Goal: Task Accomplishment & Management: Complete application form

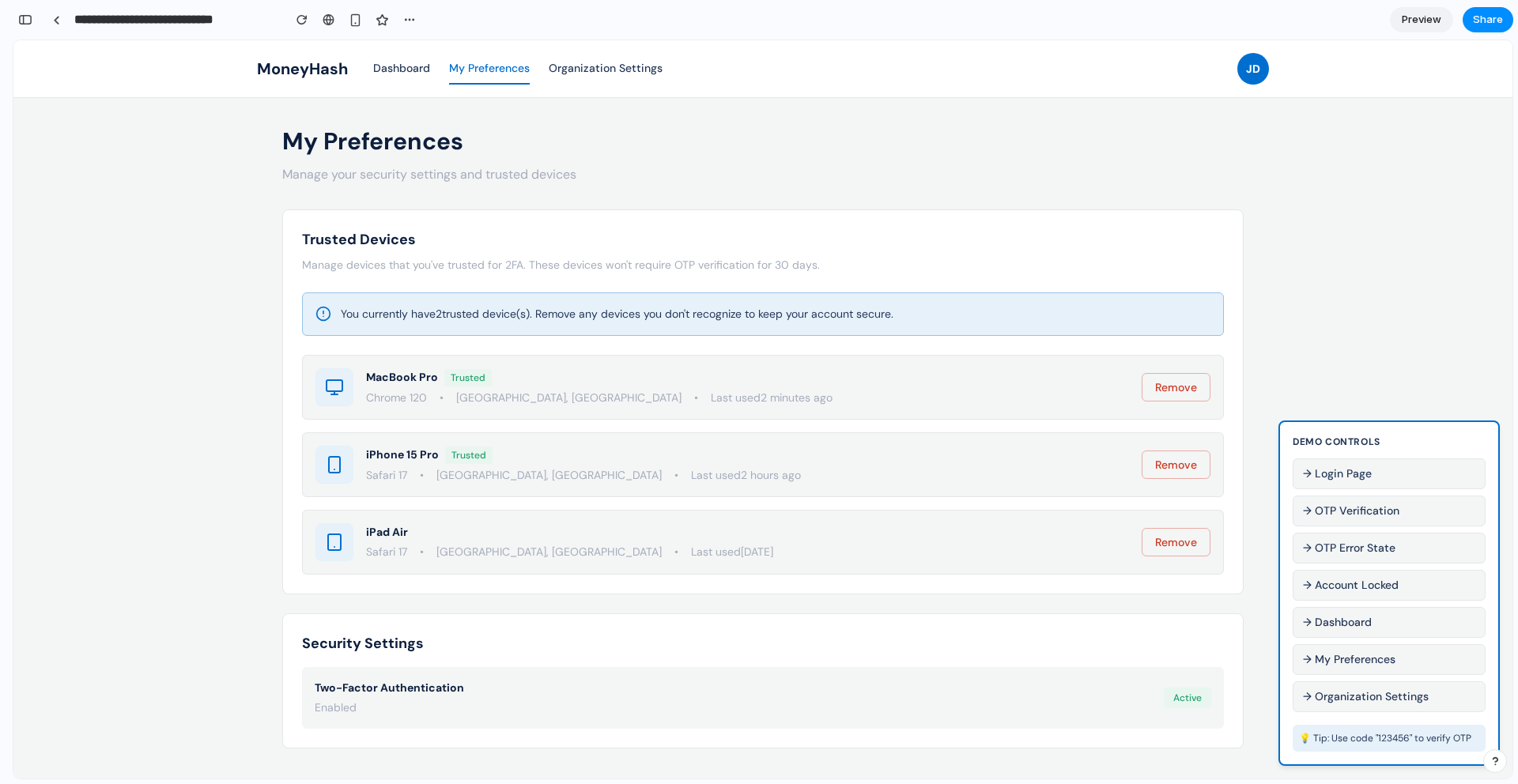
scroll to position [3164, 0]
click at [1370, 508] on button "→ OTP Verification" at bounding box center [1389, 511] width 193 height 31
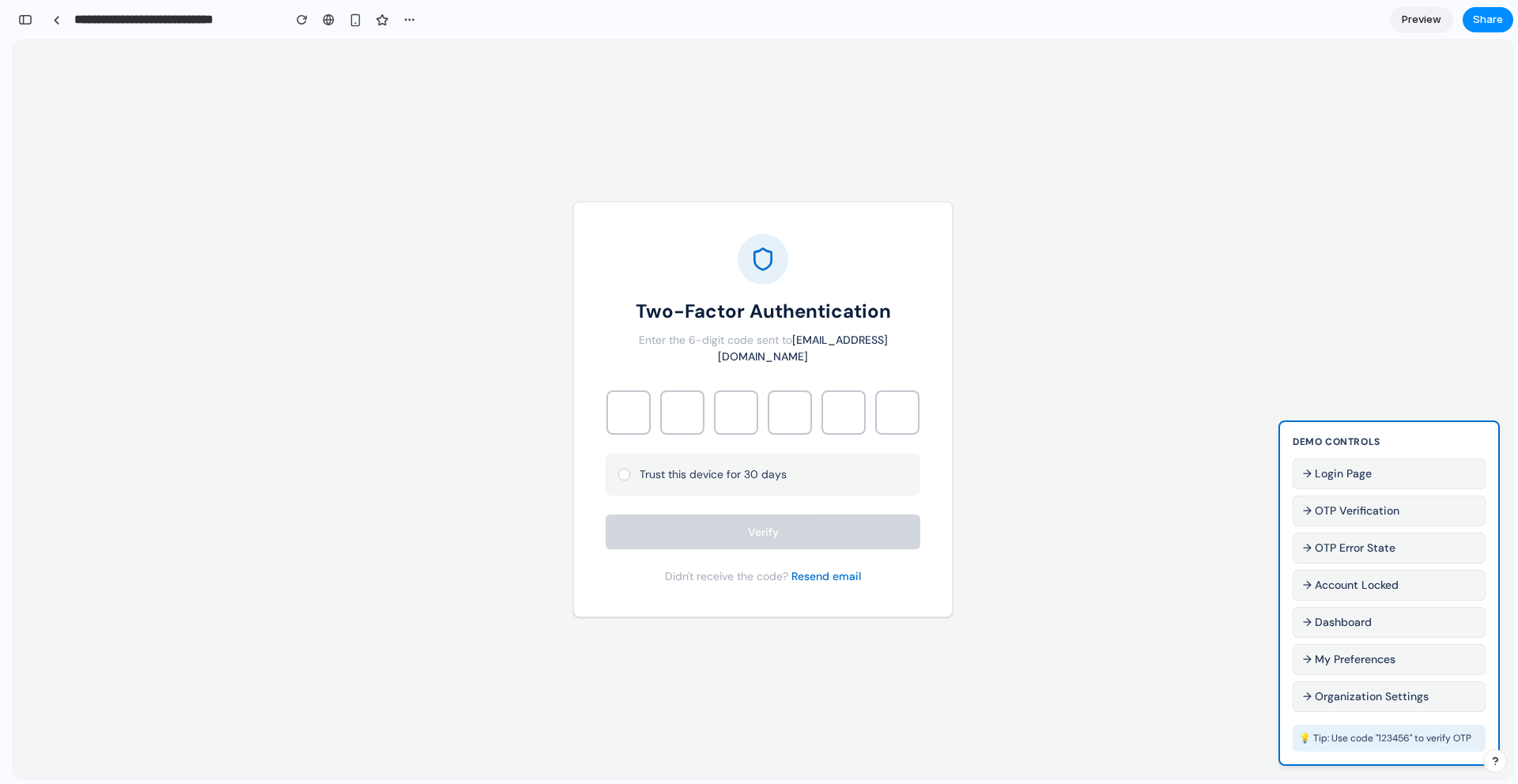
click at [842, 570] on button "Resend email" at bounding box center [826, 577] width 69 height 17
click at [641, 403] on input "text" at bounding box center [628, 412] width 44 height 44
type input "*"
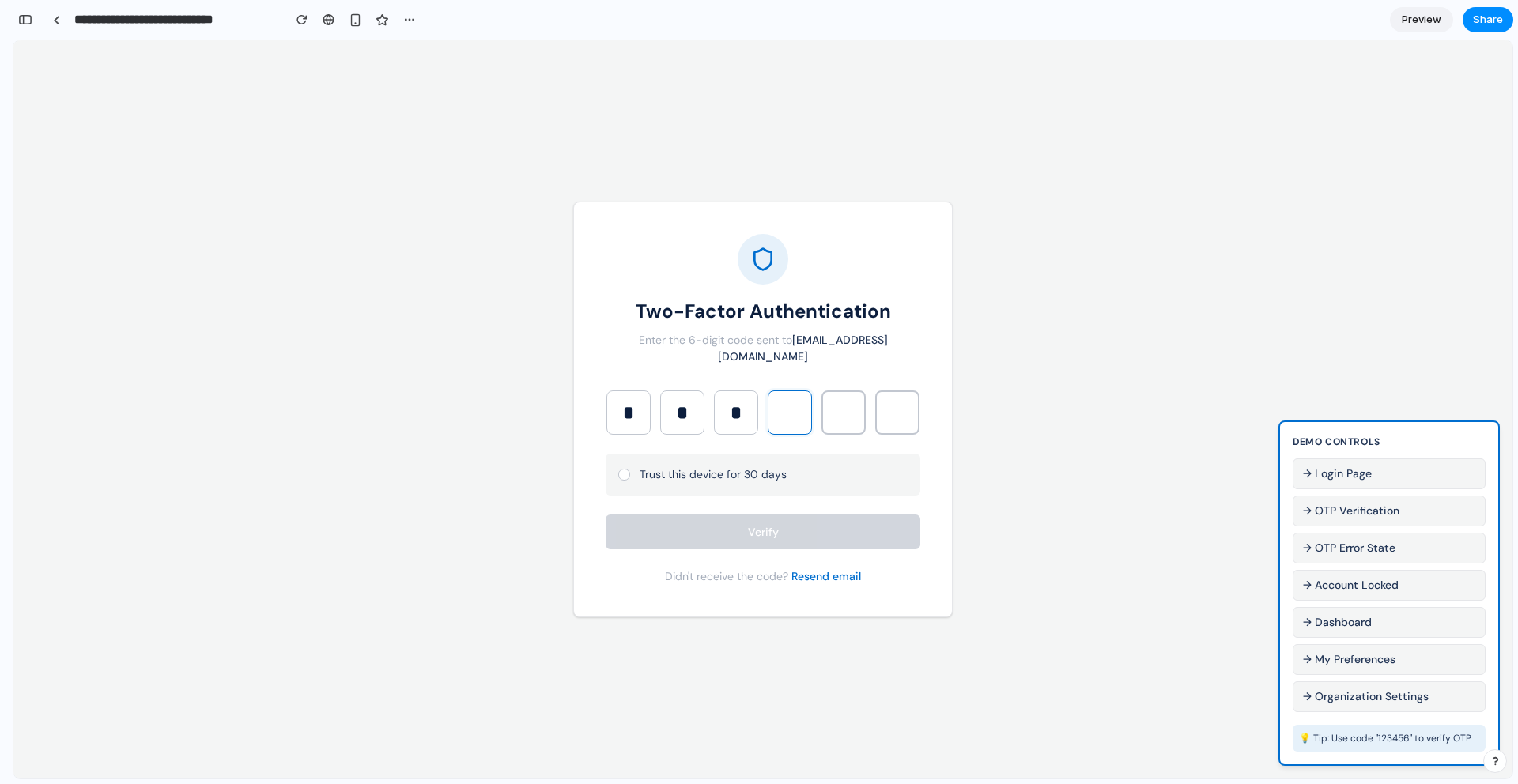
type input "*"
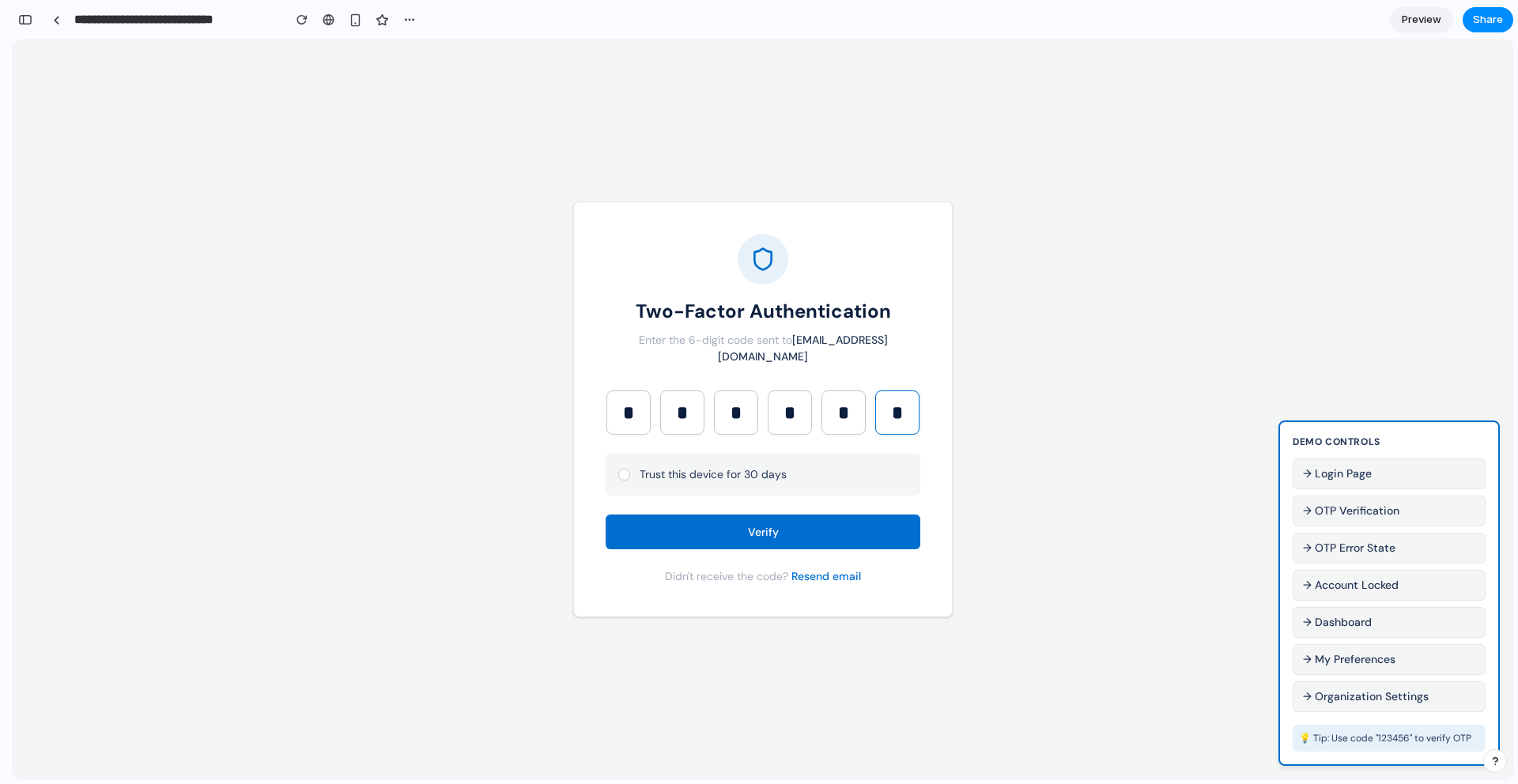
type input "*"
click at [703, 522] on button "Verify" at bounding box center [762, 532] width 315 height 35
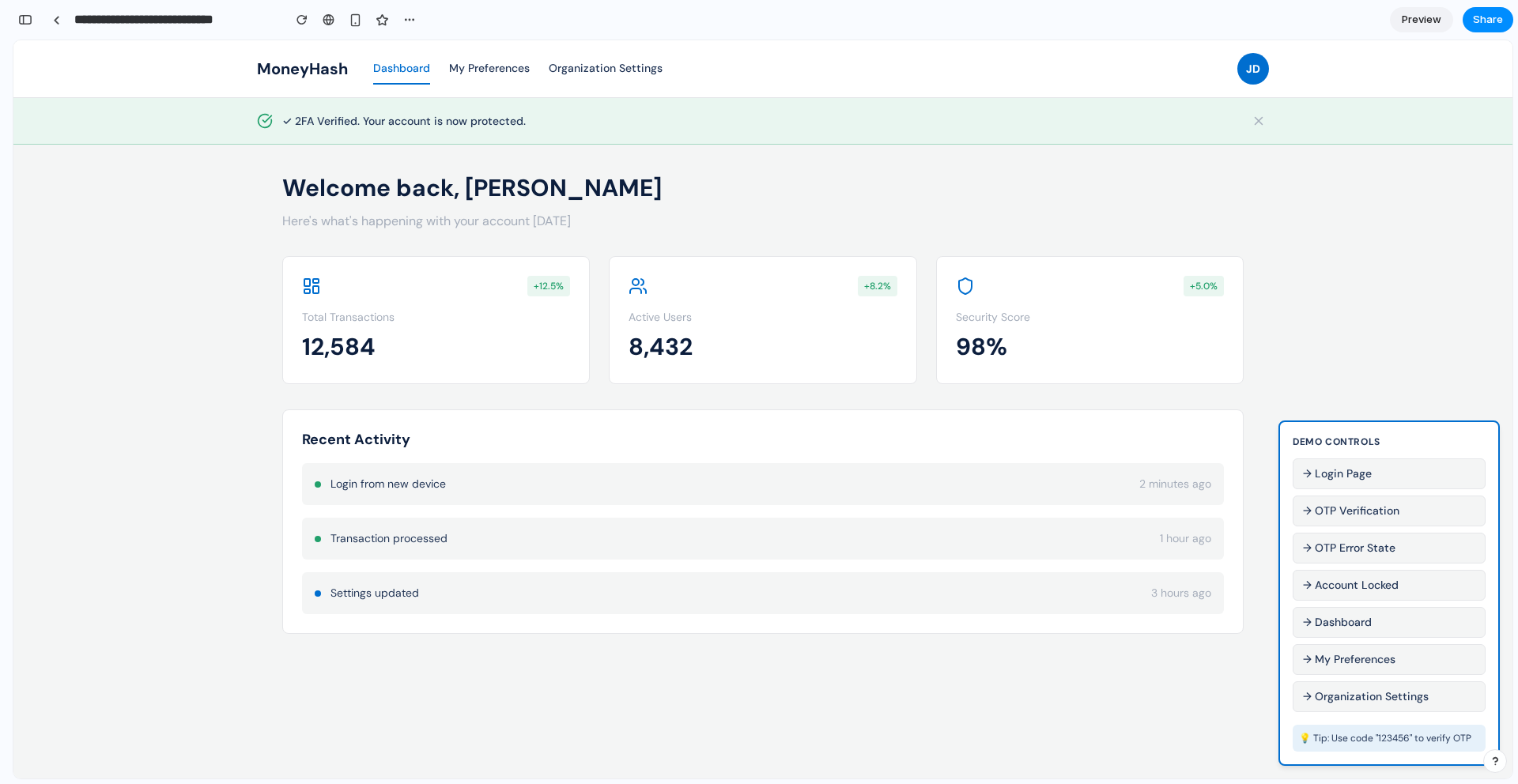
click at [479, 63] on button "My Preferences" at bounding box center [489, 68] width 81 height 31
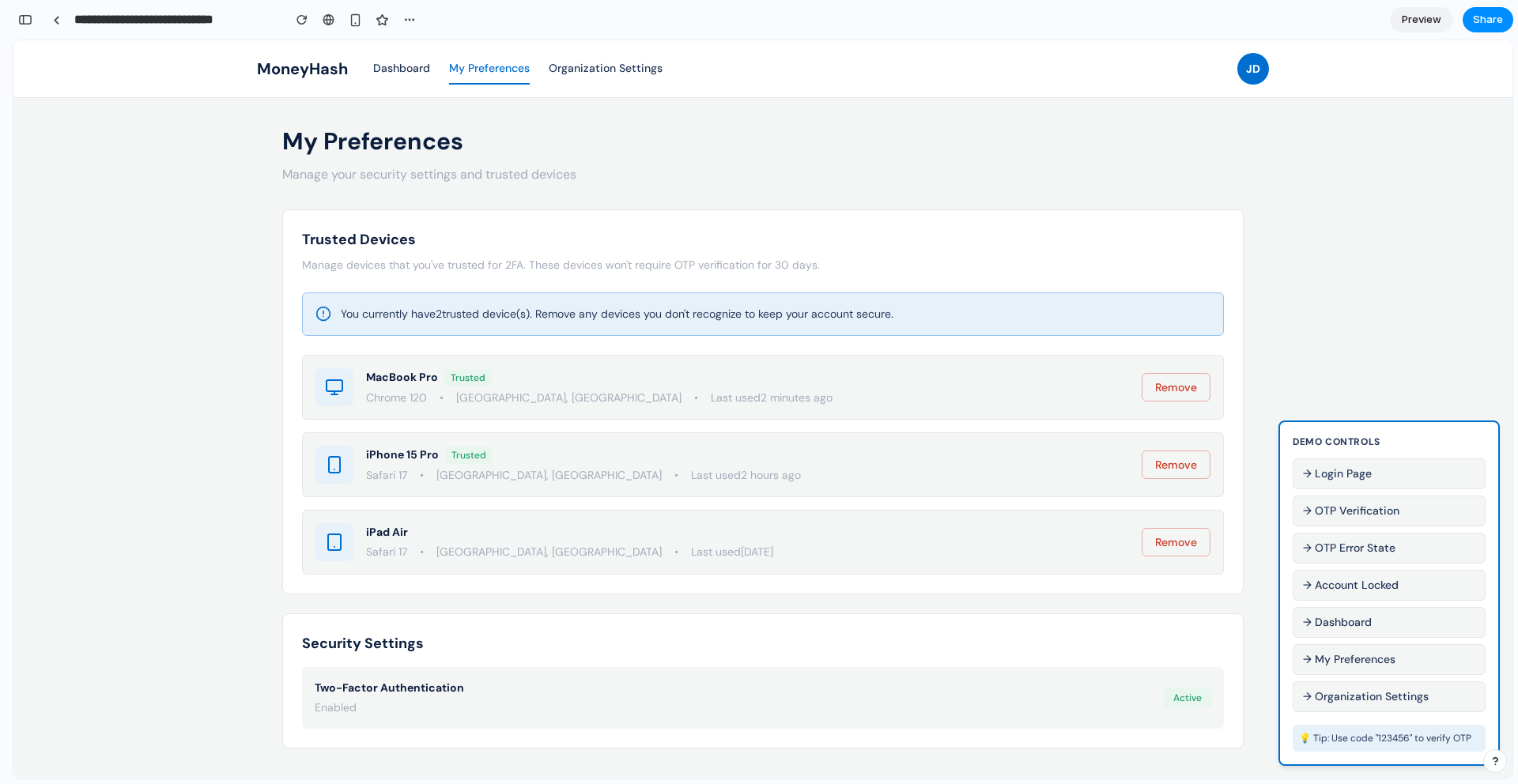
click at [102, 22] on input "**********" at bounding box center [174, 20] width 206 height 28
click at [1357, 476] on button "→ Login Page" at bounding box center [1389, 473] width 193 height 31
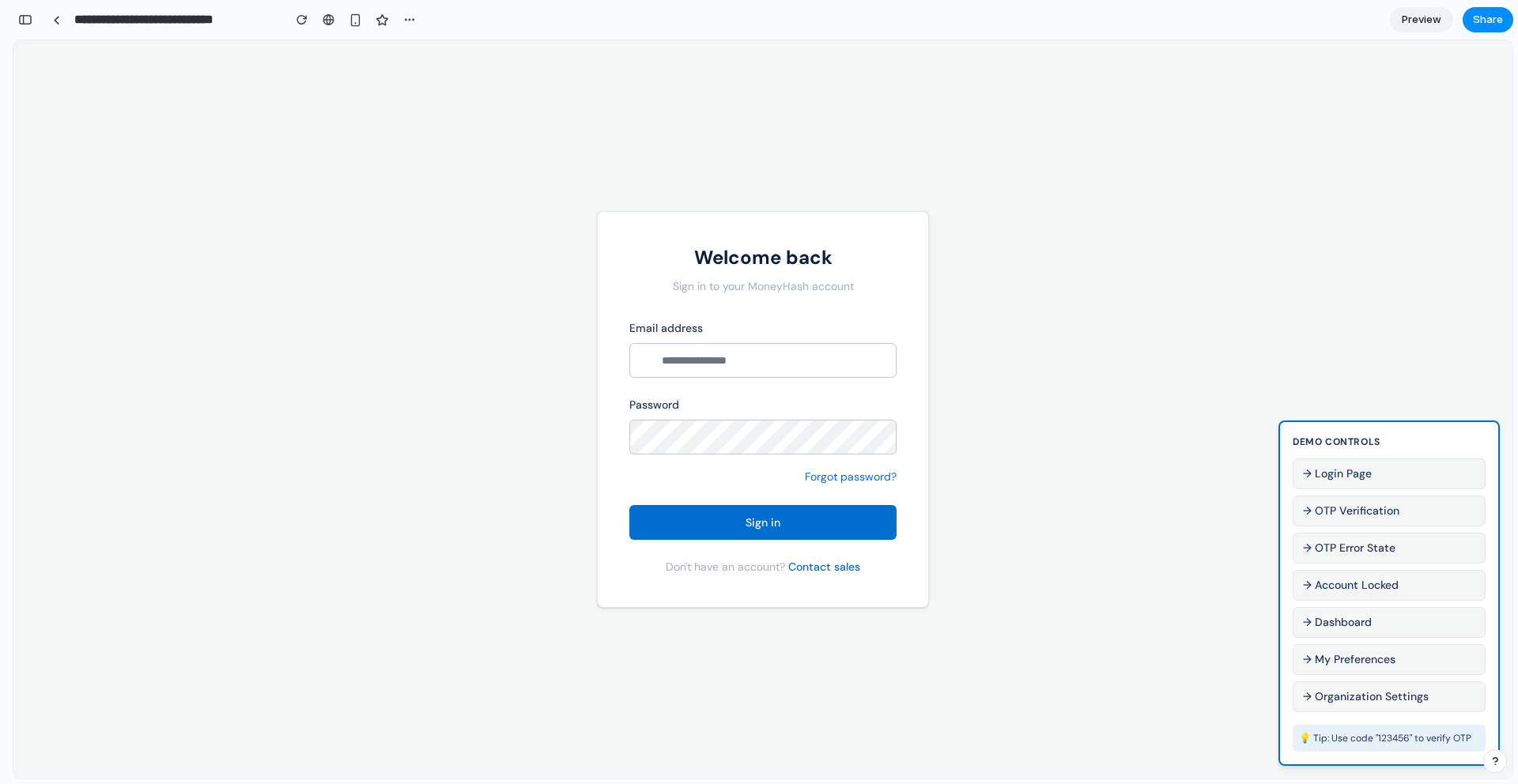
click at [1352, 516] on button "→ OTP Verification" at bounding box center [1389, 511] width 193 height 31
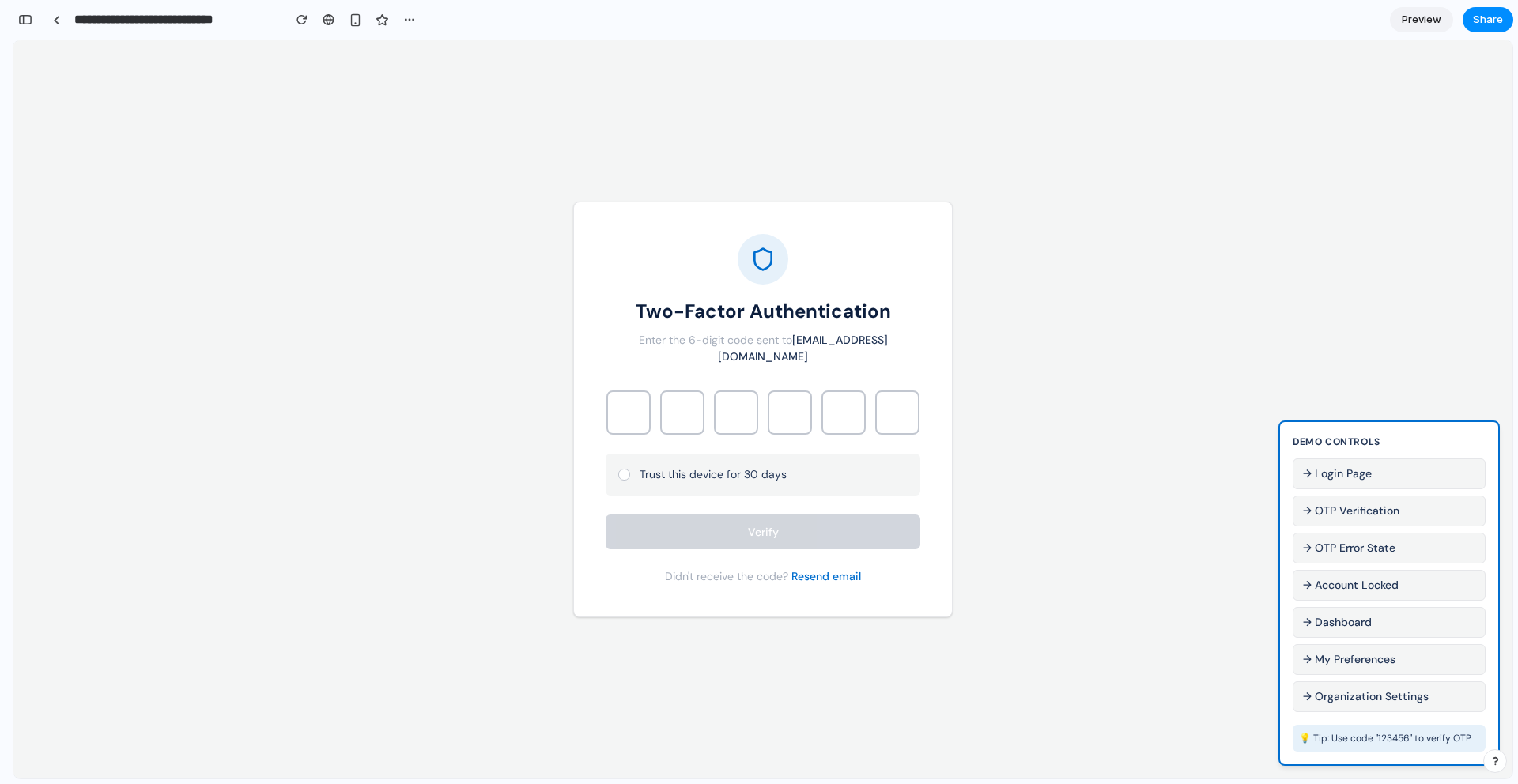
click at [1434, 554] on button "→ OTP Error State" at bounding box center [1389, 548] width 193 height 31
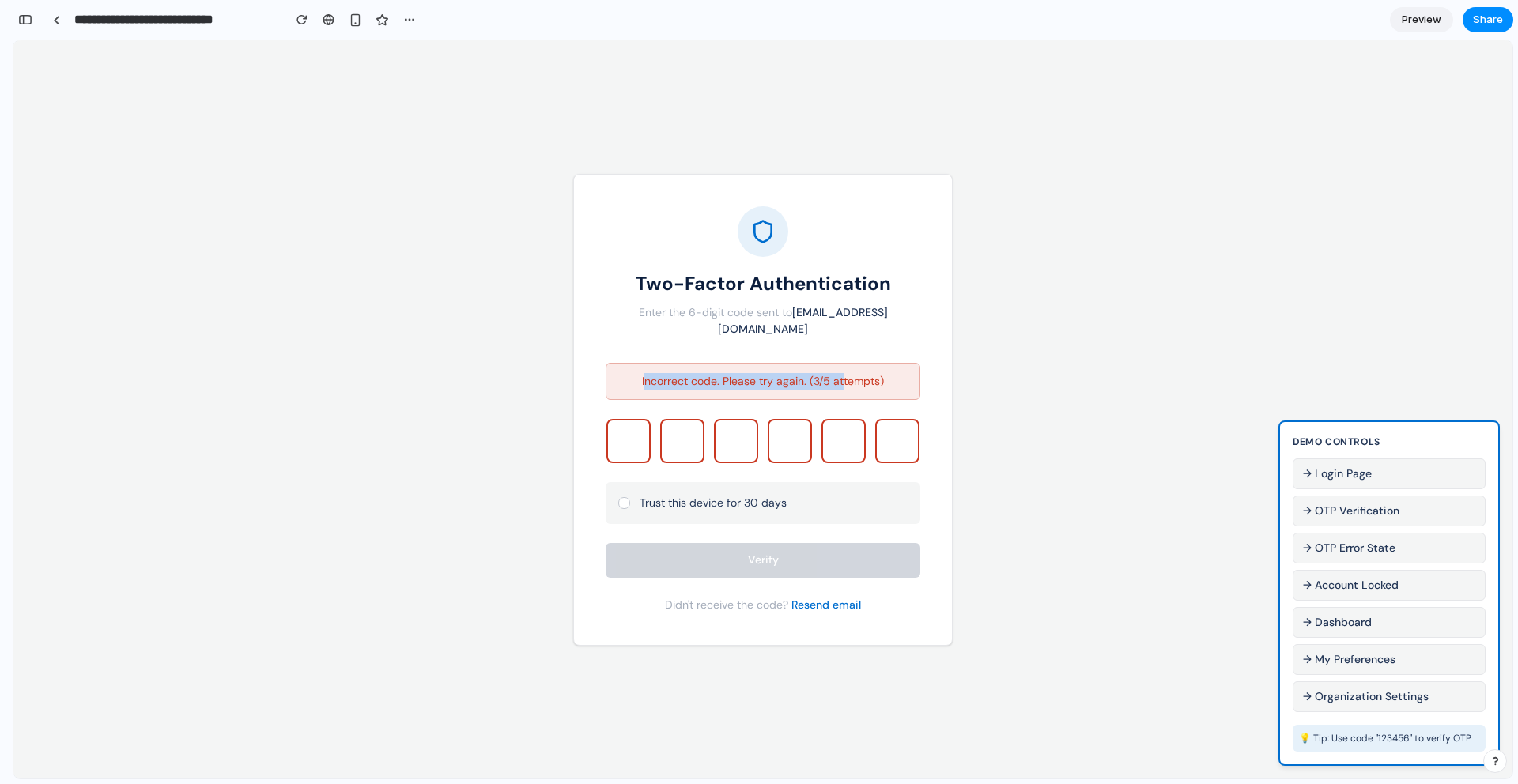
drag, startPoint x: 645, startPoint y: 372, endPoint x: 843, endPoint y: 372, distance: 198.0
click at [843, 373] on p "Incorrect code. Please try again. (3/5 attempts)" at bounding box center [763, 382] width 294 height 17
click at [895, 373] on p "Incorrect code. Please try again. (3/5 attempts)" at bounding box center [763, 382] width 294 height 17
click at [623, 449] on input "text" at bounding box center [628, 441] width 44 height 44
click at [1353, 589] on button "→ Account Locked" at bounding box center [1389, 585] width 193 height 31
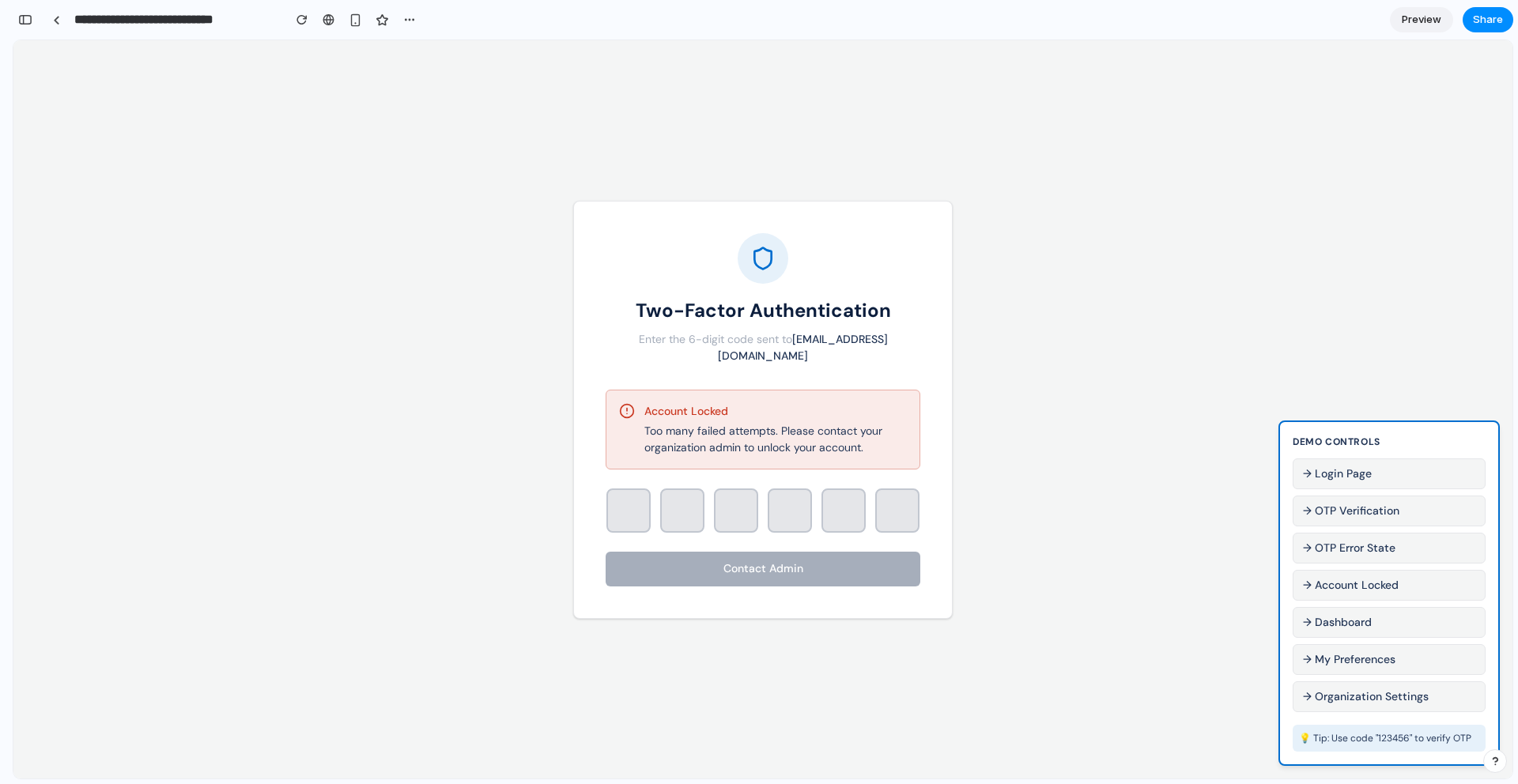
click at [1381, 554] on button "→ OTP Error State" at bounding box center [1389, 548] width 193 height 31
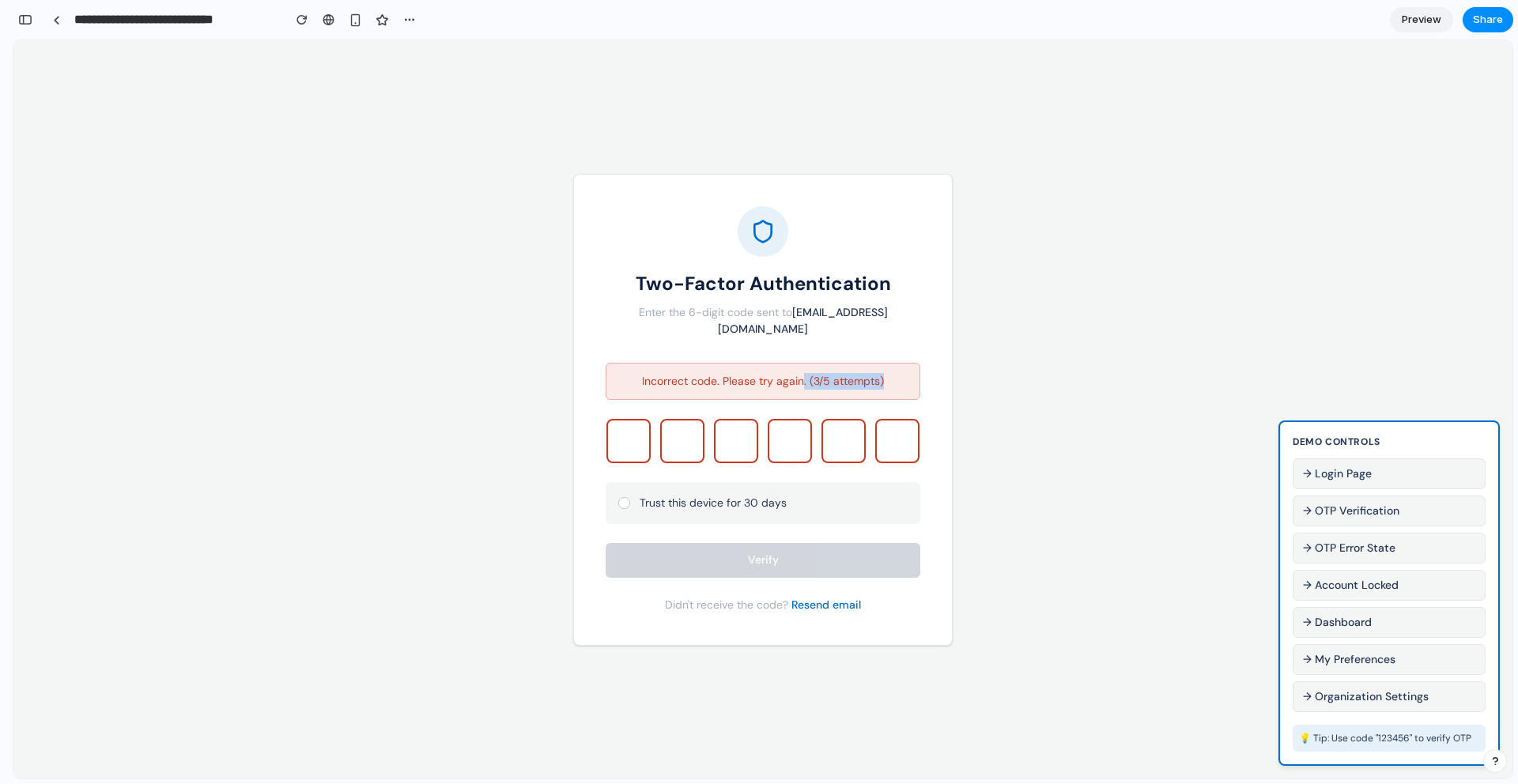
drag, startPoint x: 803, startPoint y: 367, endPoint x: 898, endPoint y: 367, distance: 95.0
click at [898, 373] on p "Incorrect code. Please try again. (3/5 attempts)" at bounding box center [763, 382] width 294 height 17
click at [811, 597] on button "Resend email" at bounding box center [826, 605] width 69 height 17
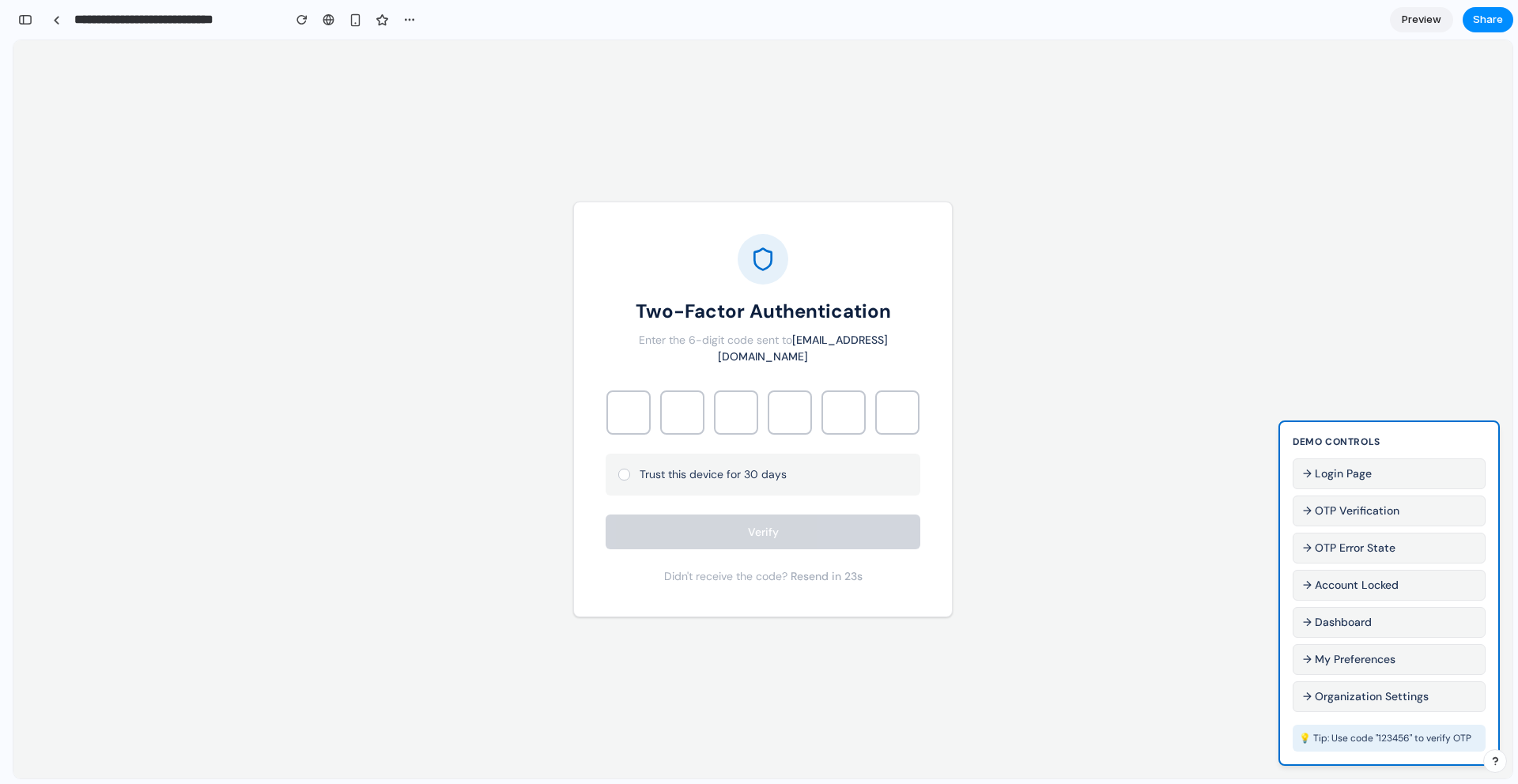
click at [1351, 545] on button "→ OTP Error State" at bounding box center [1389, 548] width 193 height 31
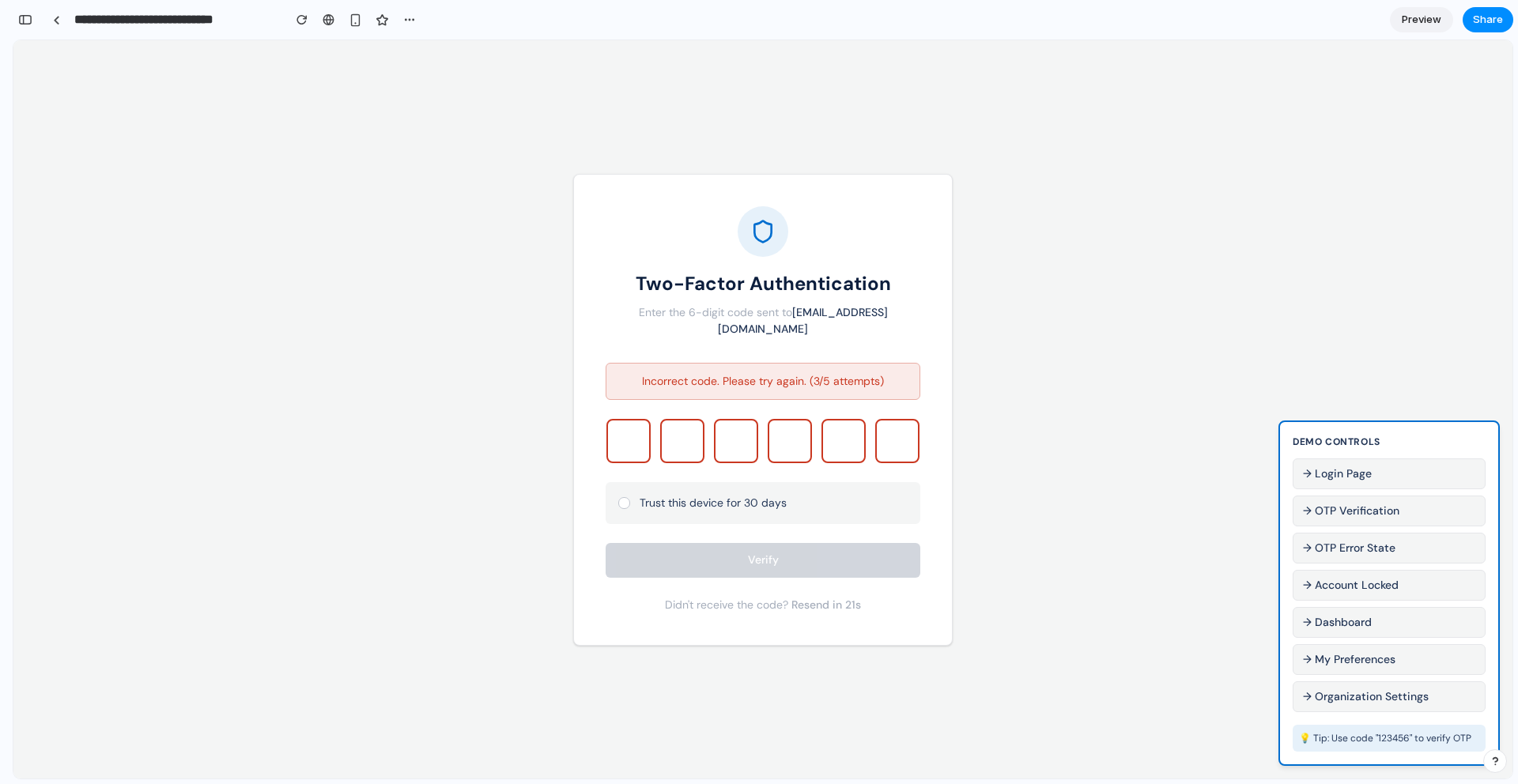
click at [1344, 513] on button "→ OTP Verification" at bounding box center [1389, 511] width 193 height 31
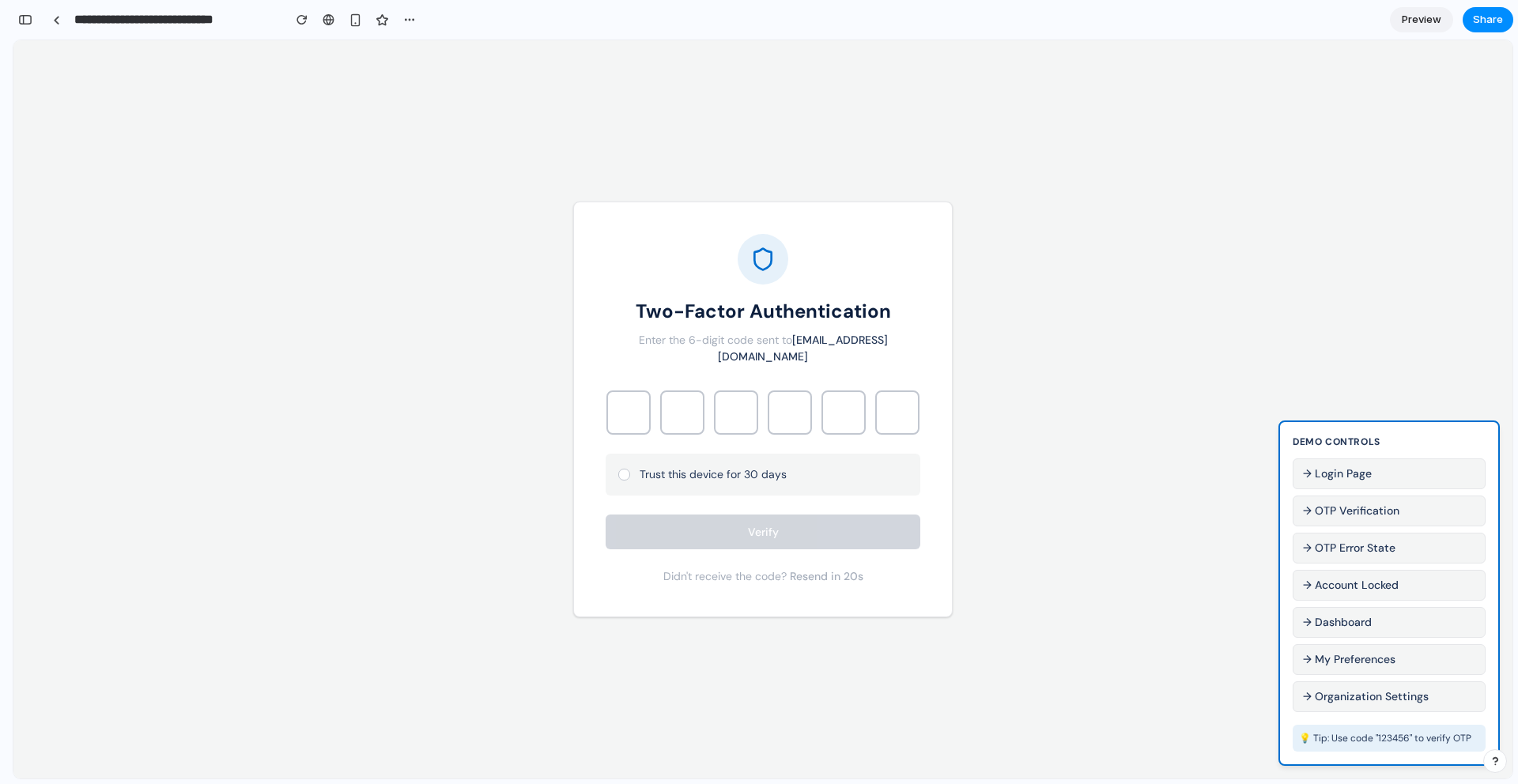
click at [1348, 545] on button "→ OTP Error State" at bounding box center [1389, 548] width 193 height 31
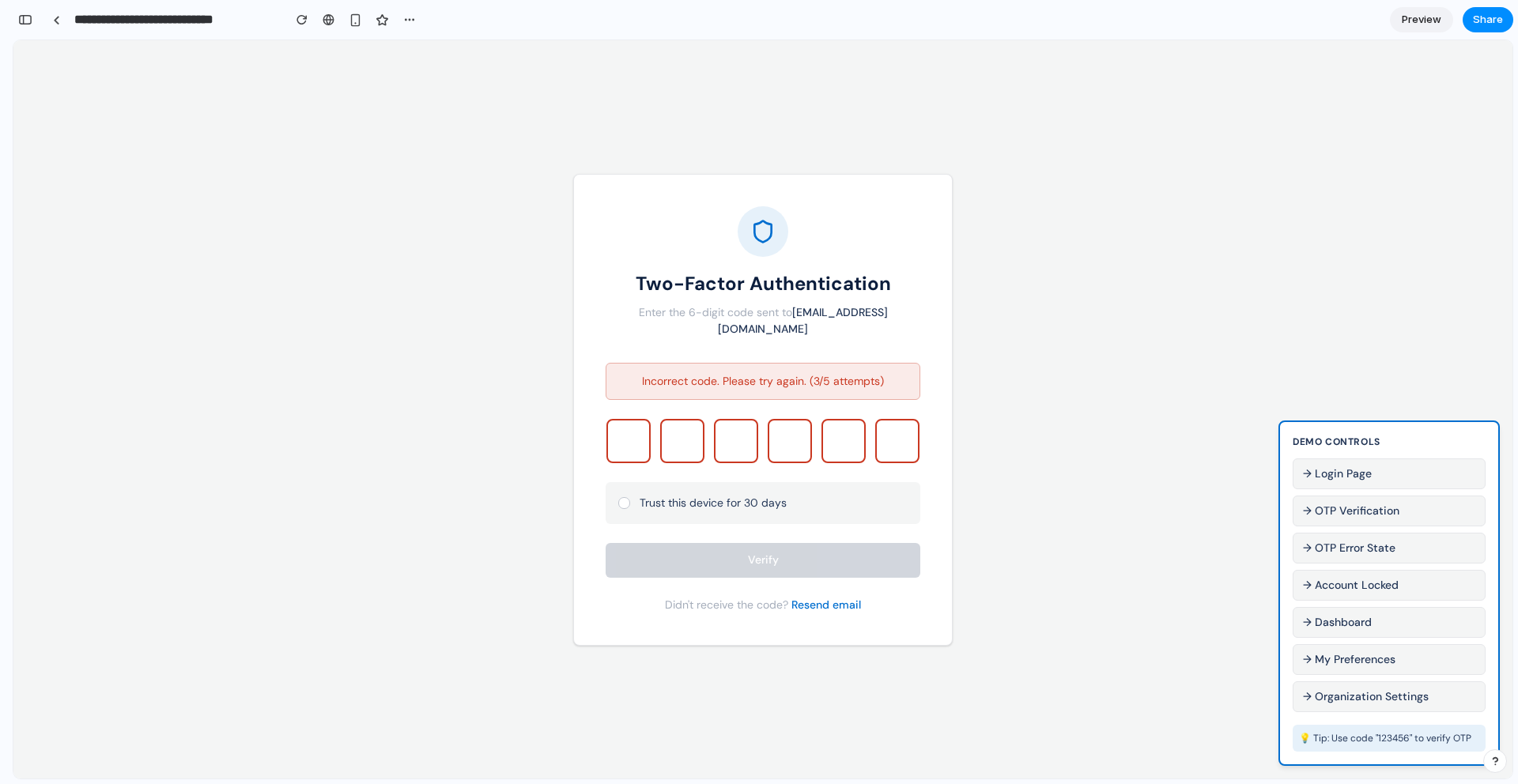
click at [1371, 544] on button "→ OTP Error State" at bounding box center [1389, 548] width 193 height 31
click at [1372, 574] on button "→ Account Locked" at bounding box center [1389, 585] width 193 height 31
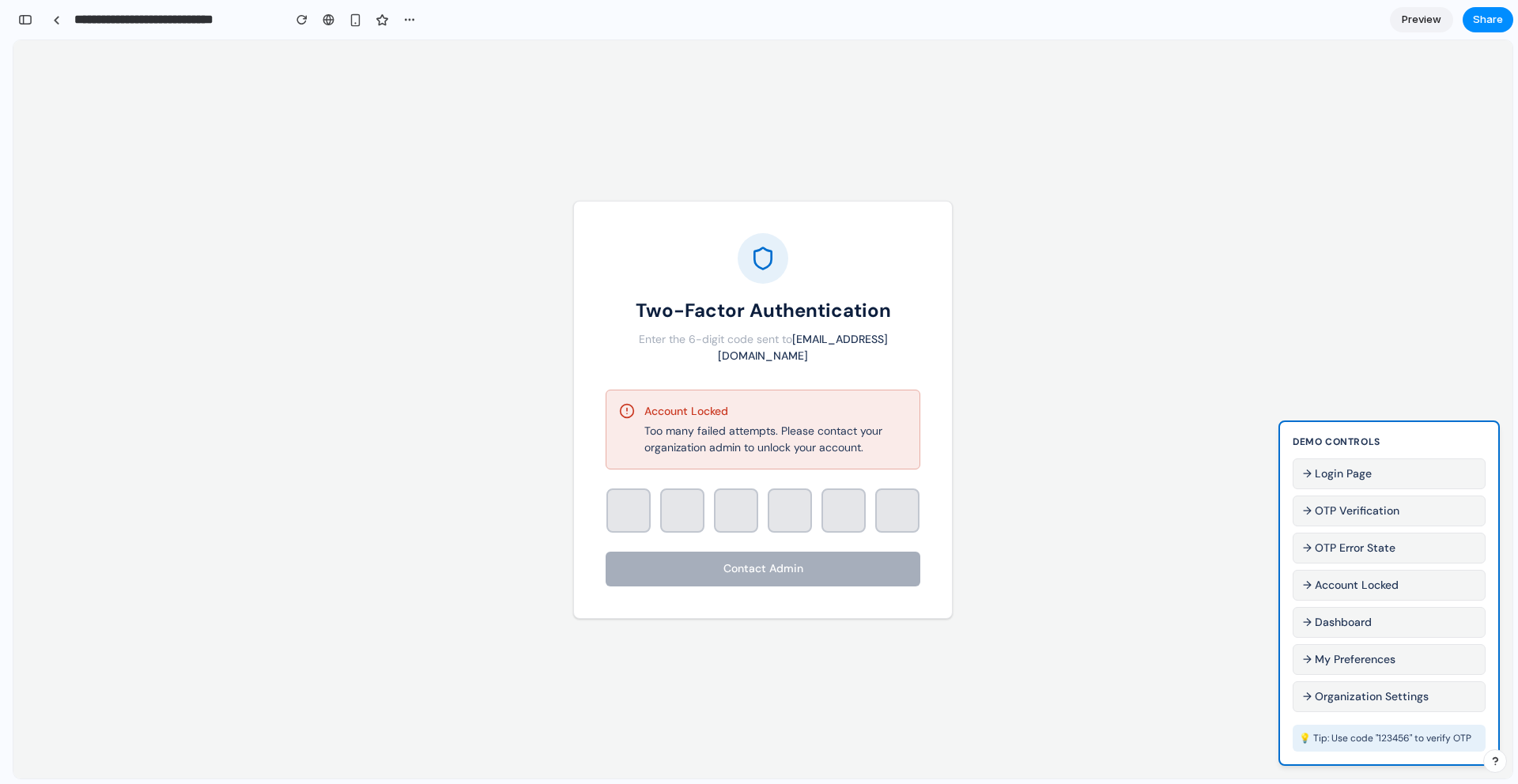
click at [1383, 550] on button "→ OTP Error State" at bounding box center [1389, 548] width 193 height 31
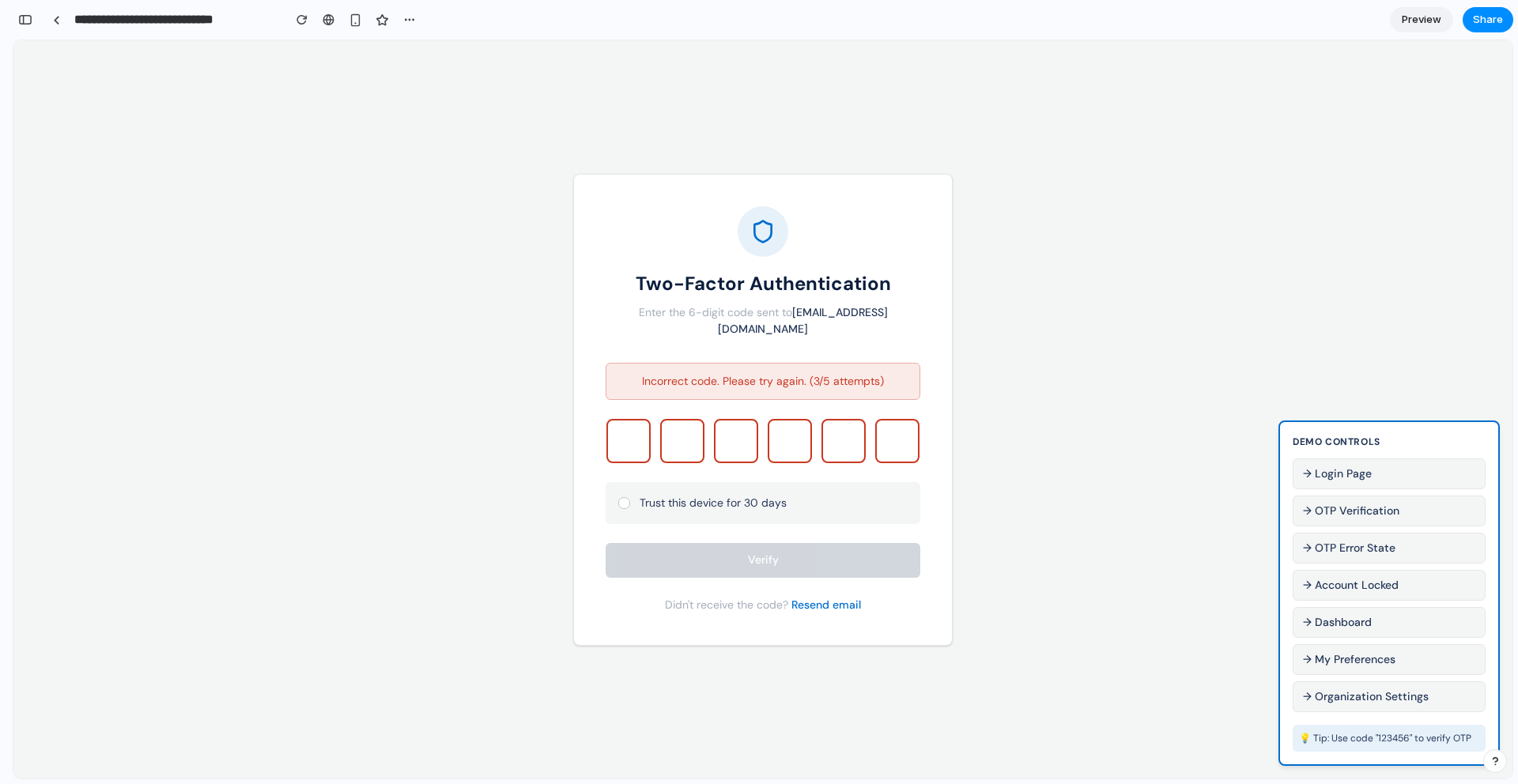
click at [828, 601] on button "Resend email" at bounding box center [826, 605] width 69 height 17
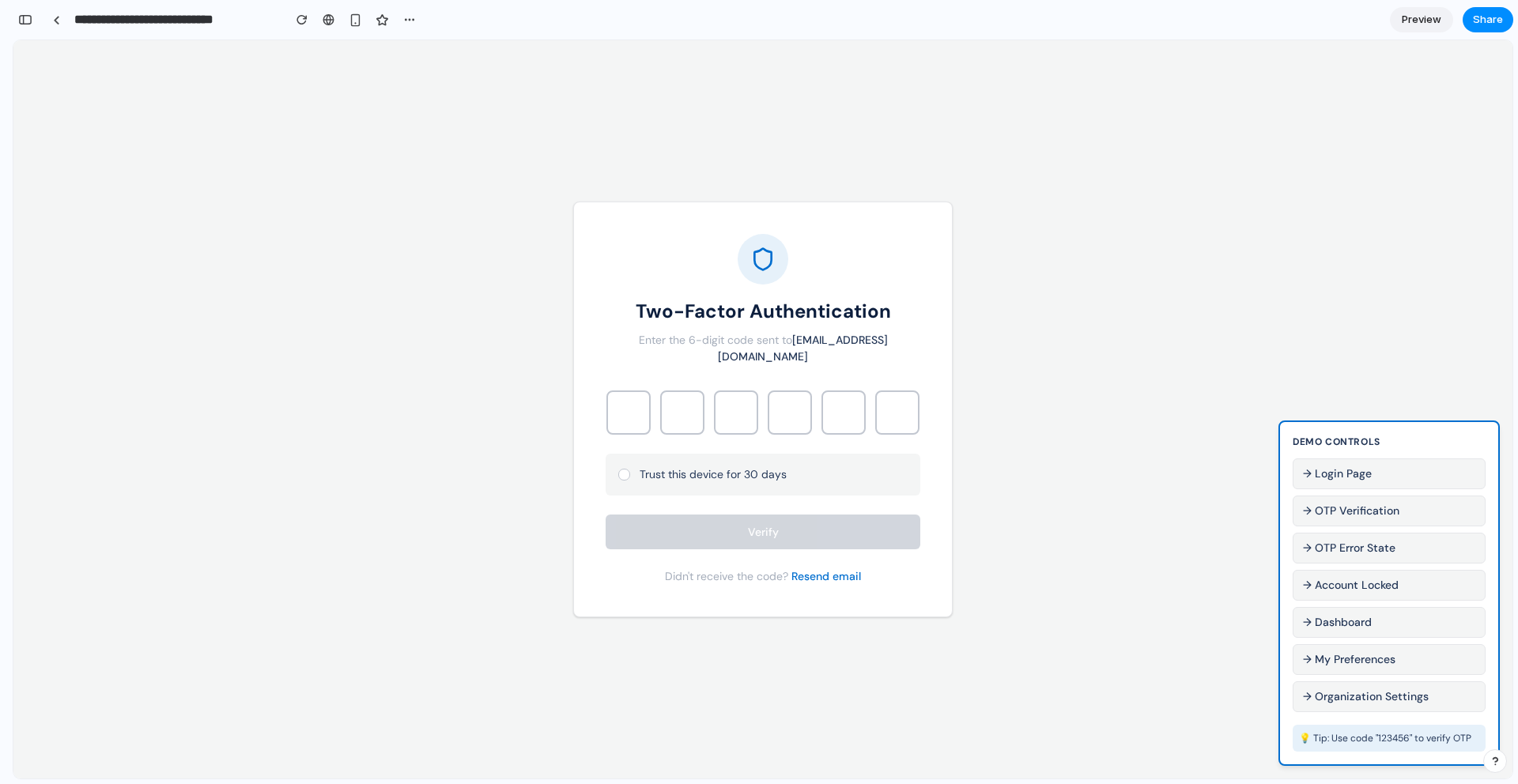
click at [1385, 698] on button "→ Organization Settings" at bounding box center [1389, 696] width 193 height 31
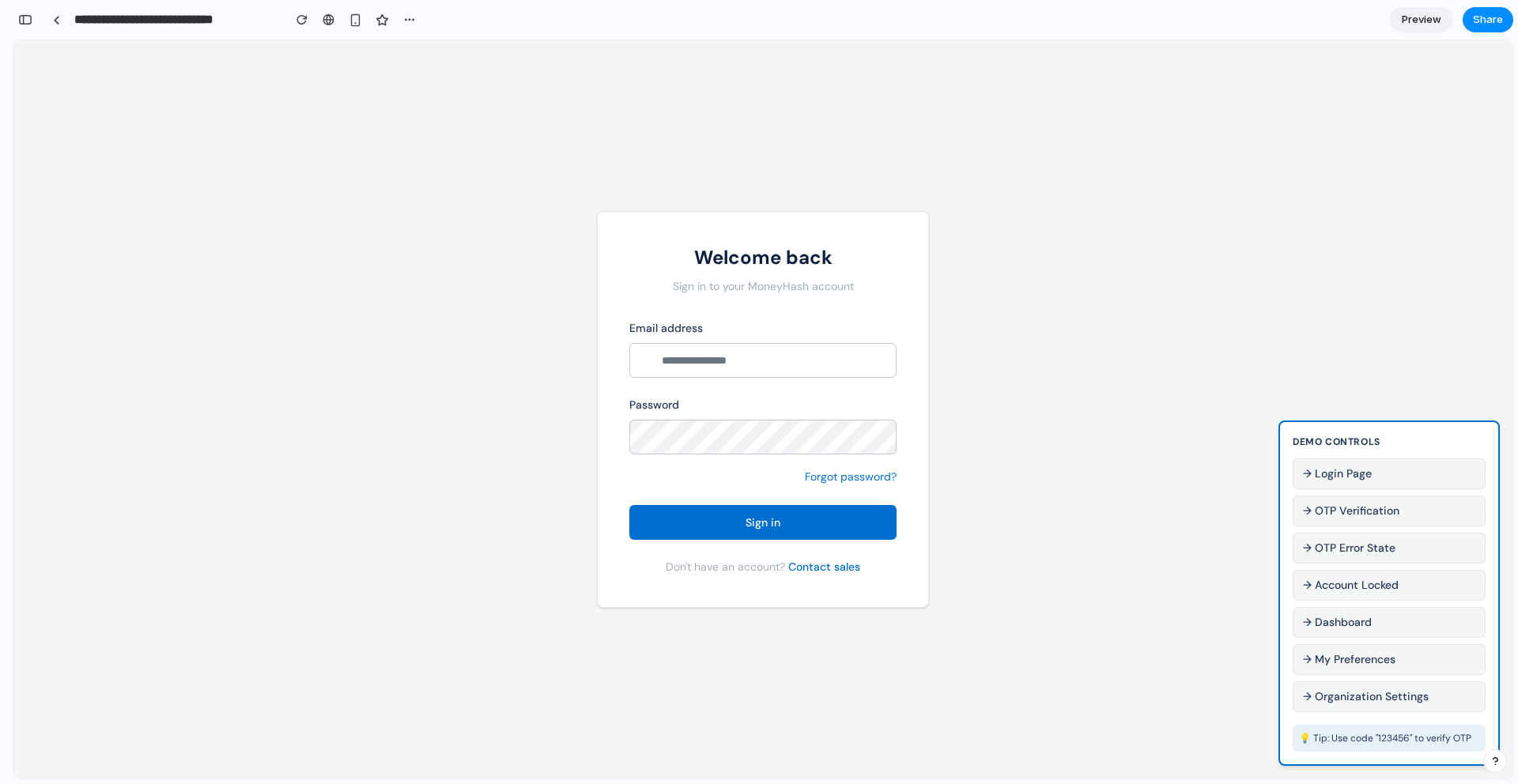
click at [1364, 658] on button "→ My Preferences" at bounding box center [1389, 660] width 193 height 31
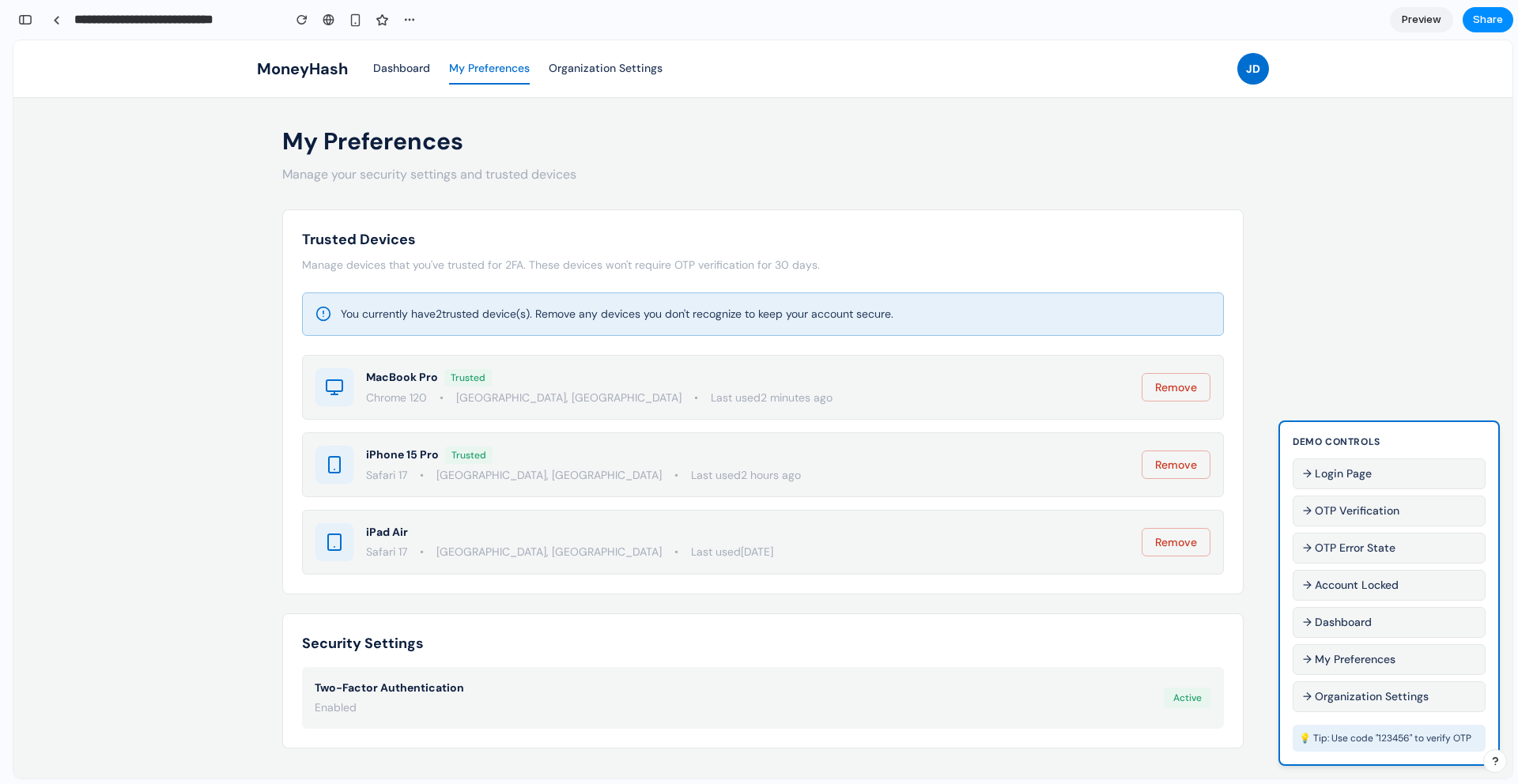
click at [1369, 692] on button "→ Organization Settings" at bounding box center [1389, 696] width 193 height 31
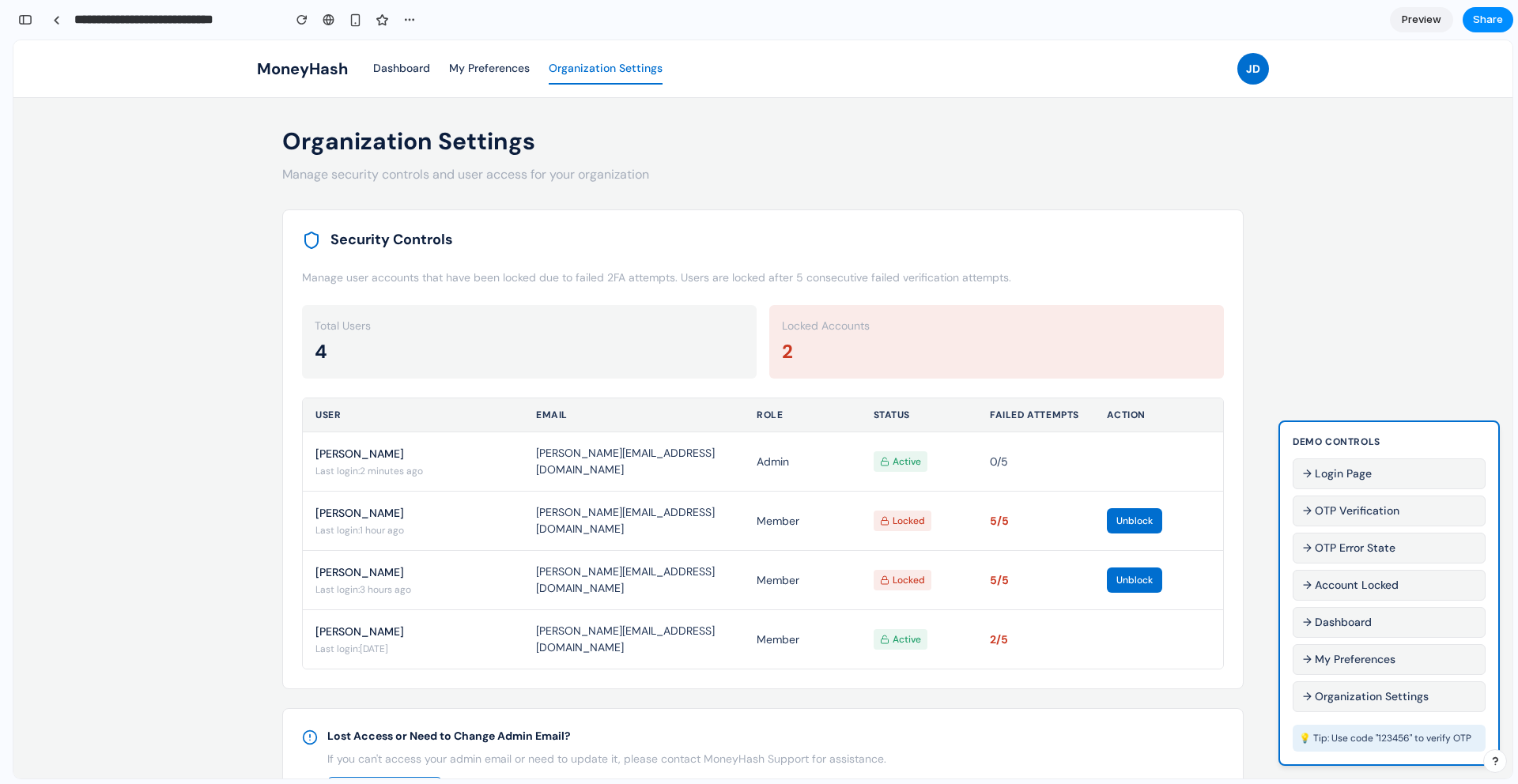
click at [1364, 666] on button "→ My Preferences" at bounding box center [1389, 660] width 193 height 31
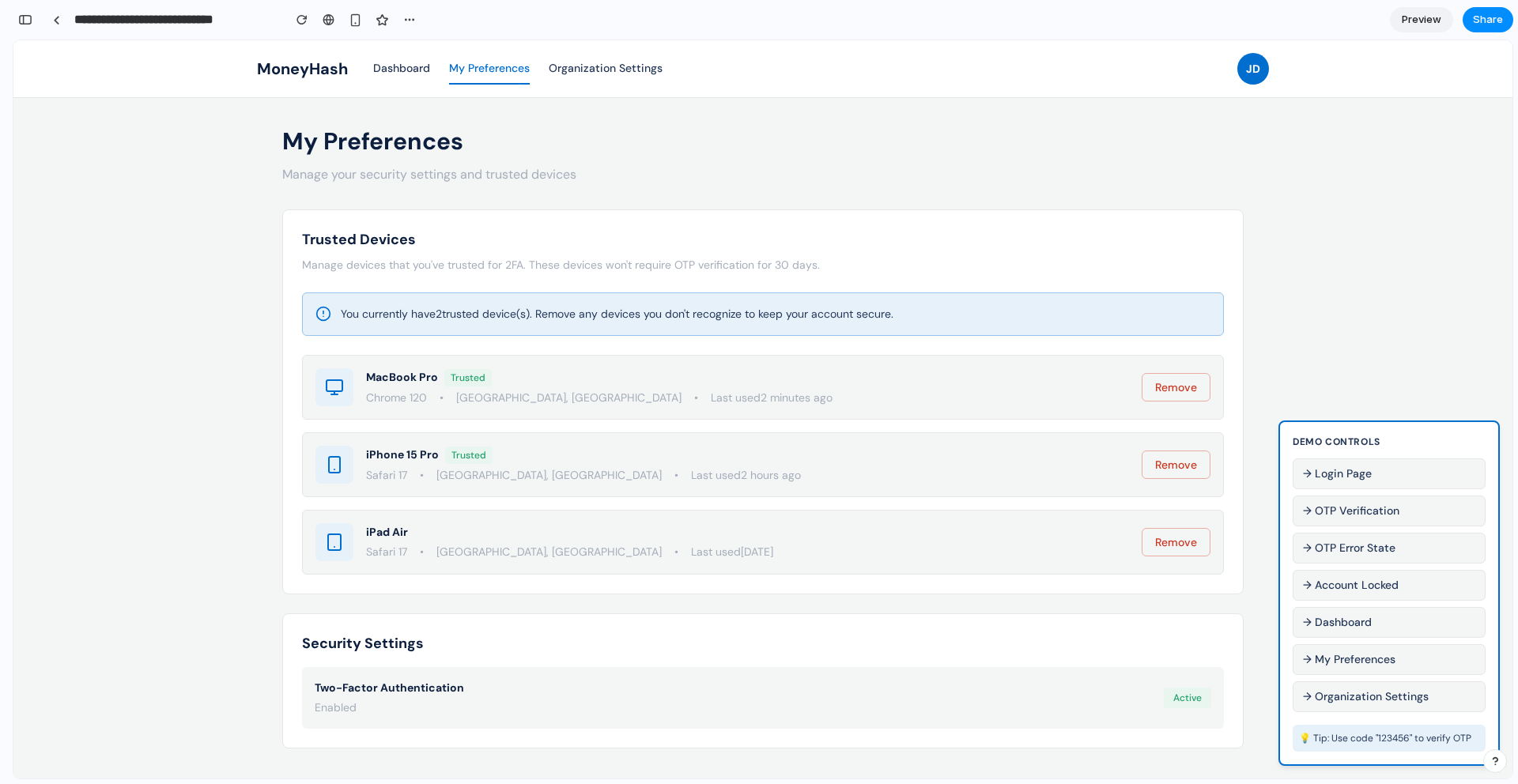
click at [1377, 552] on button "→ OTP Error State" at bounding box center [1389, 548] width 193 height 31
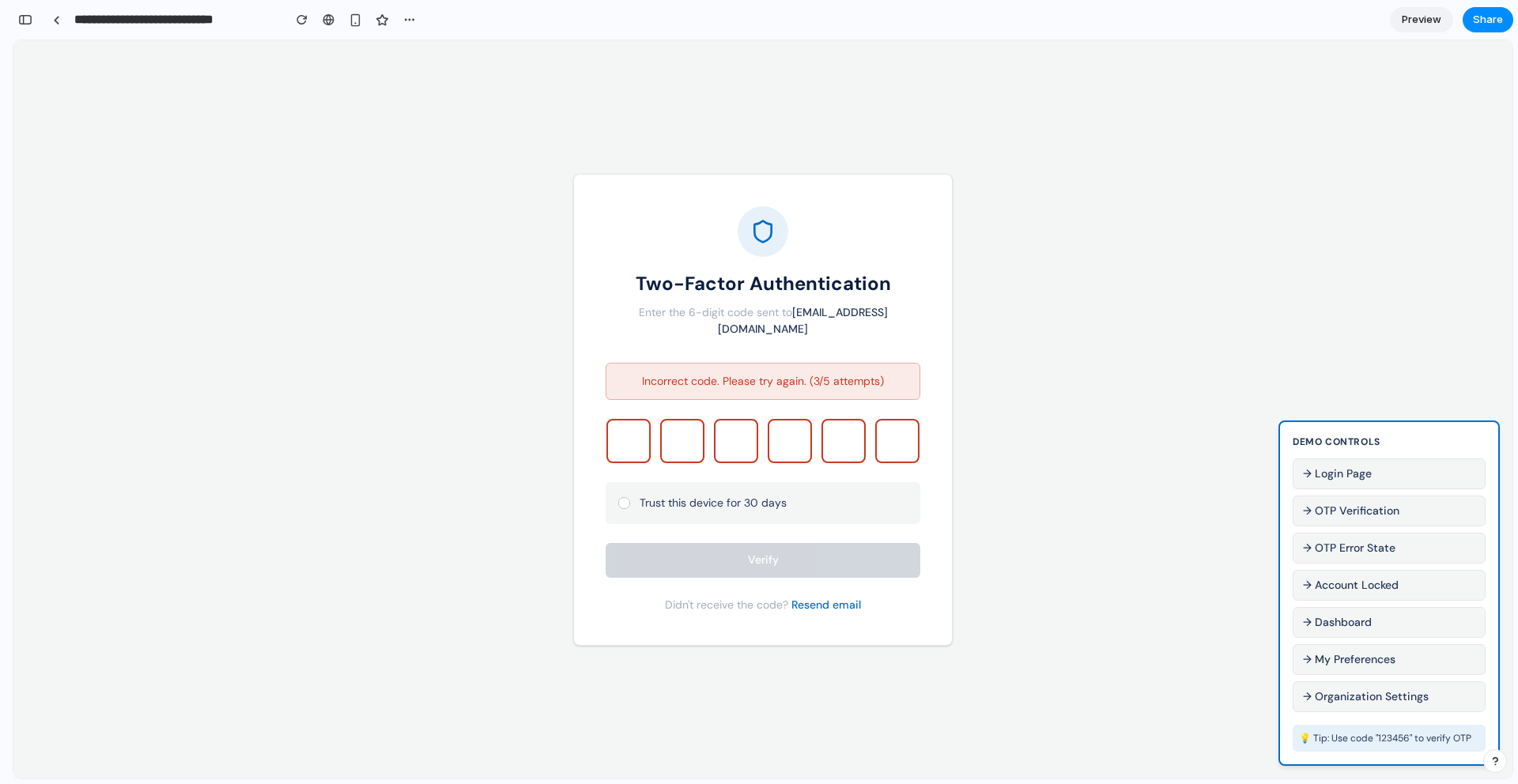
click at [850, 602] on button "Resend email" at bounding box center [826, 605] width 69 height 17
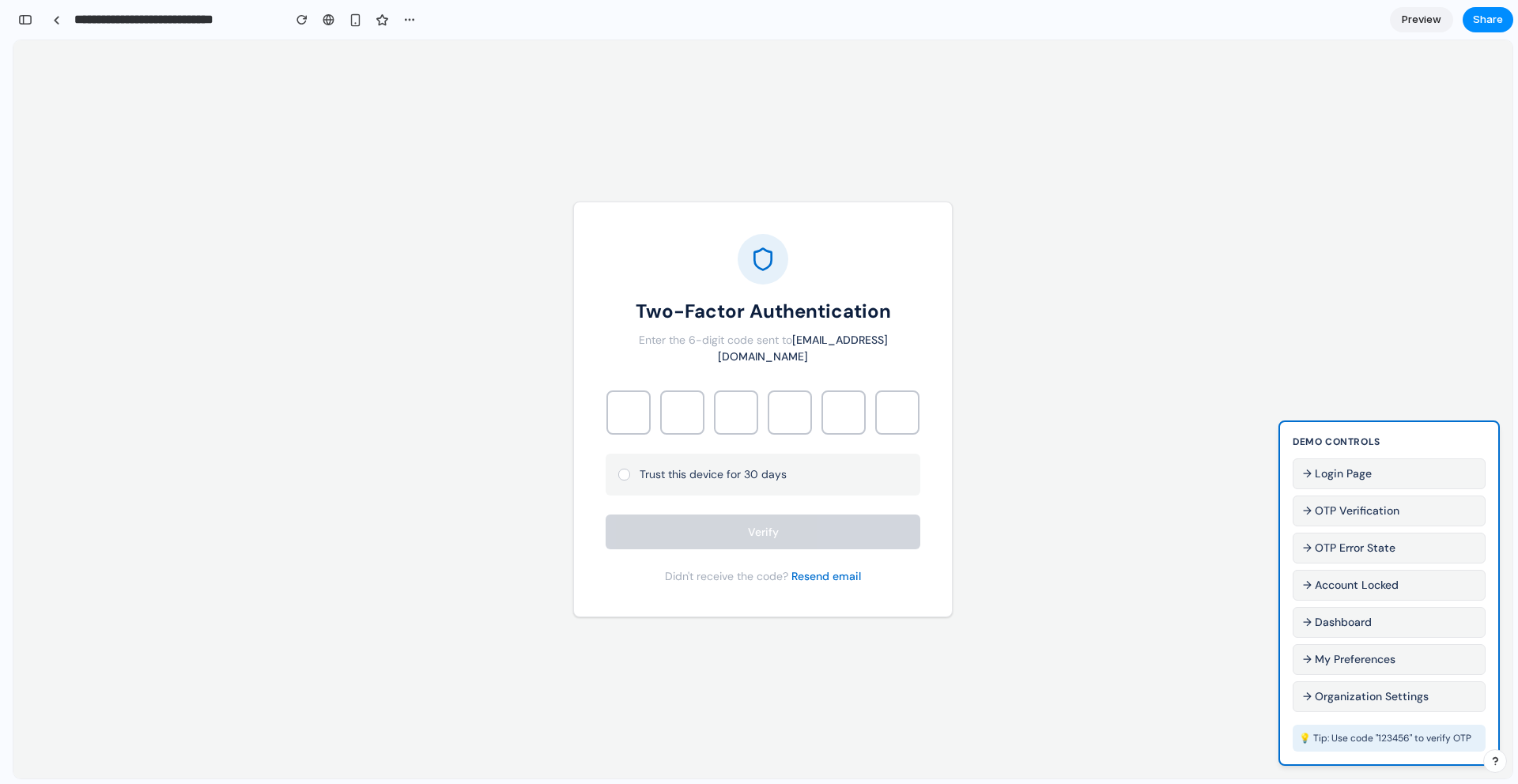
click at [1404, 693] on button "→ Organization Settings" at bounding box center [1389, 696] width 193 height 31
